Goal: Task Accomplishment & Management: Manage account settings

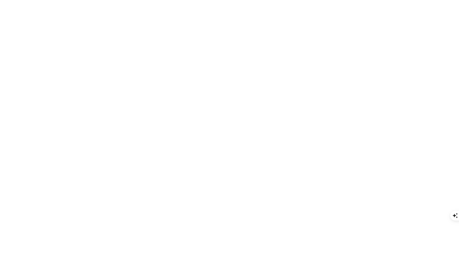
click at [28, 243] on html "Only pay when [PERSON_NAME] drives an Assisted Conversion Start Trial Home Agen…" at bounding box center [229, 128] width 459 height 256
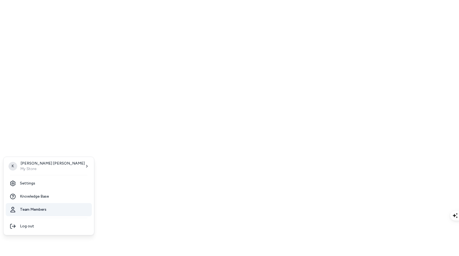
click at [29, 212] on link "Team Members" at bounding box center [49, 209] width 86 height 13
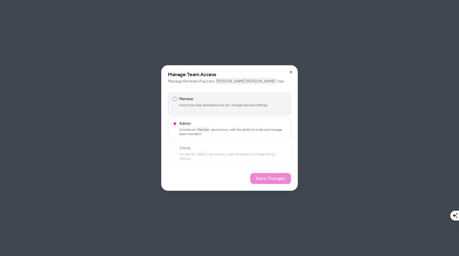
click at [175, 100] on button "Member Access the Alby dashboard and can manage personal settings." at bounding box center [175, 99] width 4 height 4
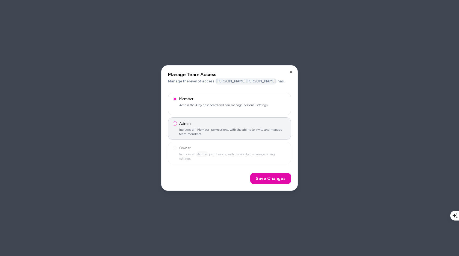
click at [174, 125] on button "Admin Includes all Member permissions, with the ability to invite and manage te…" at bounding box center [175, 124] width 4 height 4
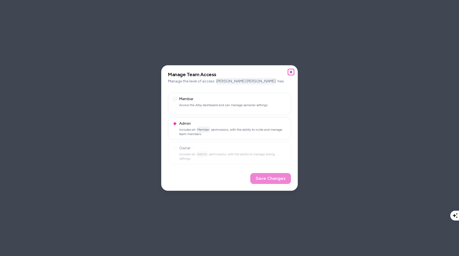
click at [291, 71] on icon "button" at bounding box center [291, 72] width 4 height 4
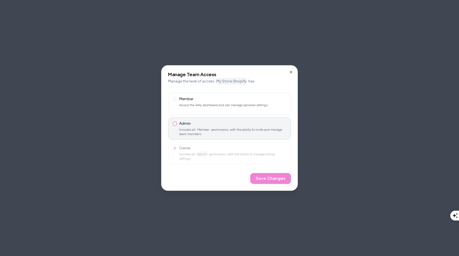
click at [174, 125] on button "Admin Includes all Member permissions, with the ability to invite and manage te…" at bounding box center [175, 124] width 4 height 4
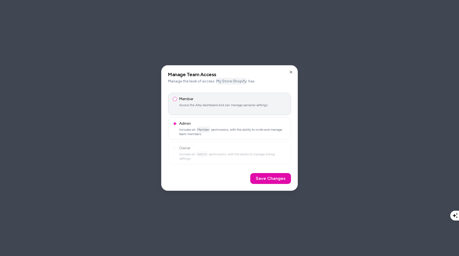
click at [175, 100] on button "Member Access the Alby dashboard and can manage personal settings." at bounding box center [175, 99] width 4 height 4
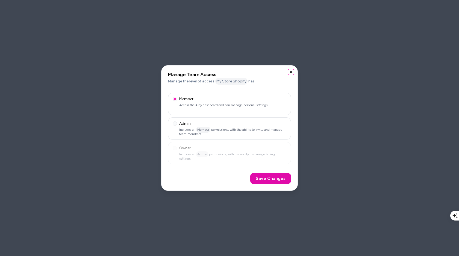
click at [292, 72] on icon "button" at bounding box center [291, 72] width 4 height 4
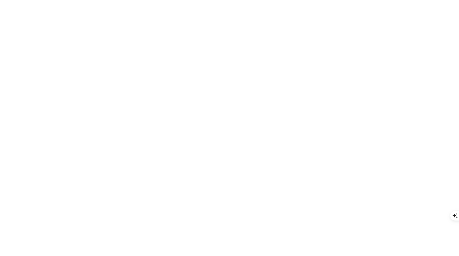
click at [422, 84] on html "Only pay when alby drives an Assisted Conversion Start Trial Home Agents Inbox …" at bounding box center [229, 128] width 459 height 256
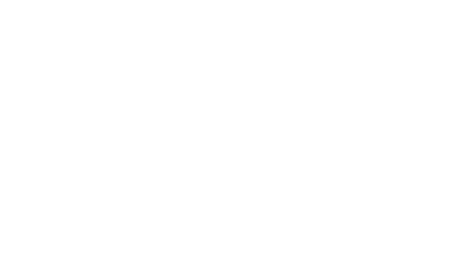
scroll to position [15, 0]
